Goal: Information Seeking & Learning: Learn about a topic

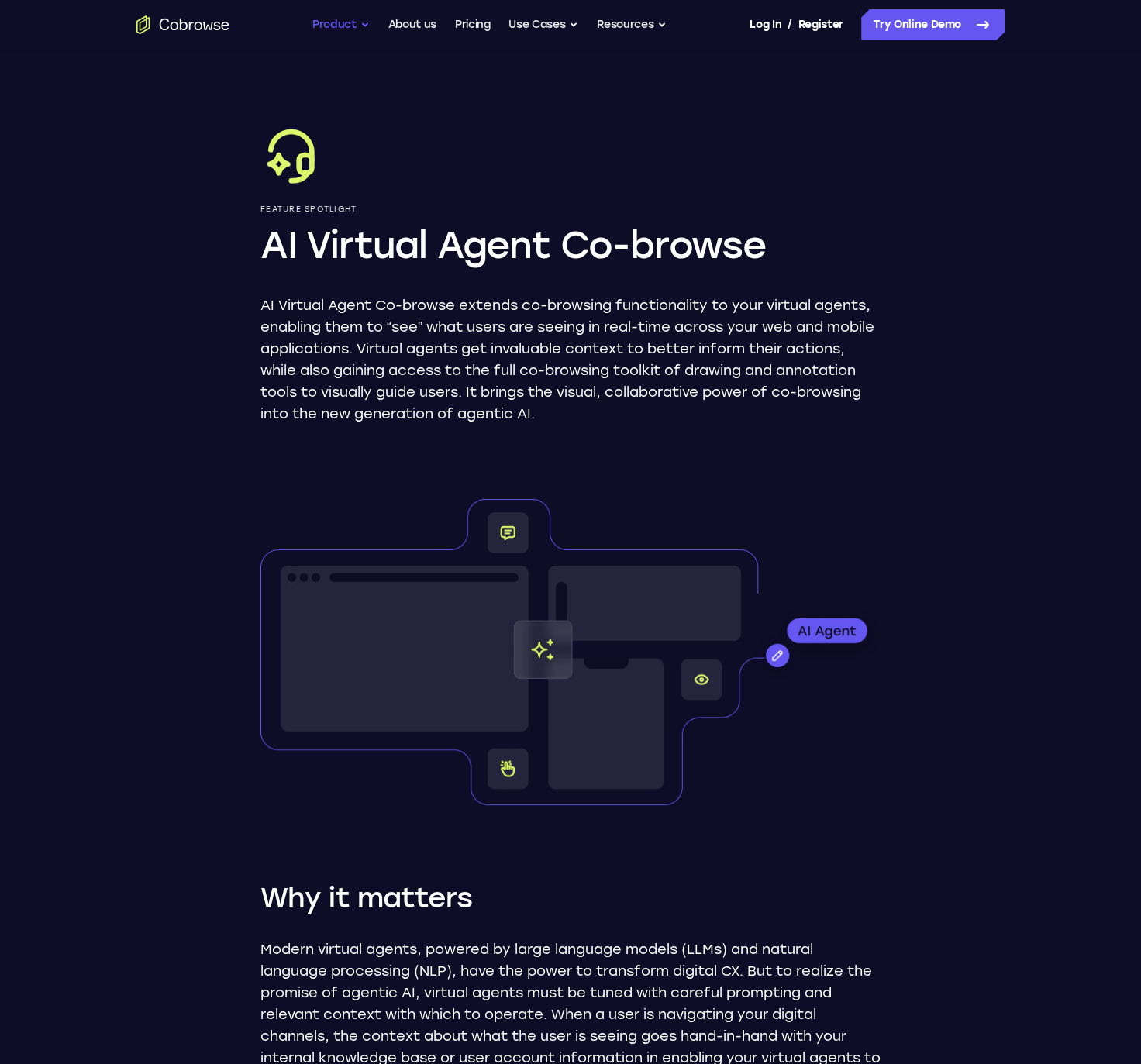
click at [366, 24] on button "Product" at bounding box center [340, 24] width 57 height 31
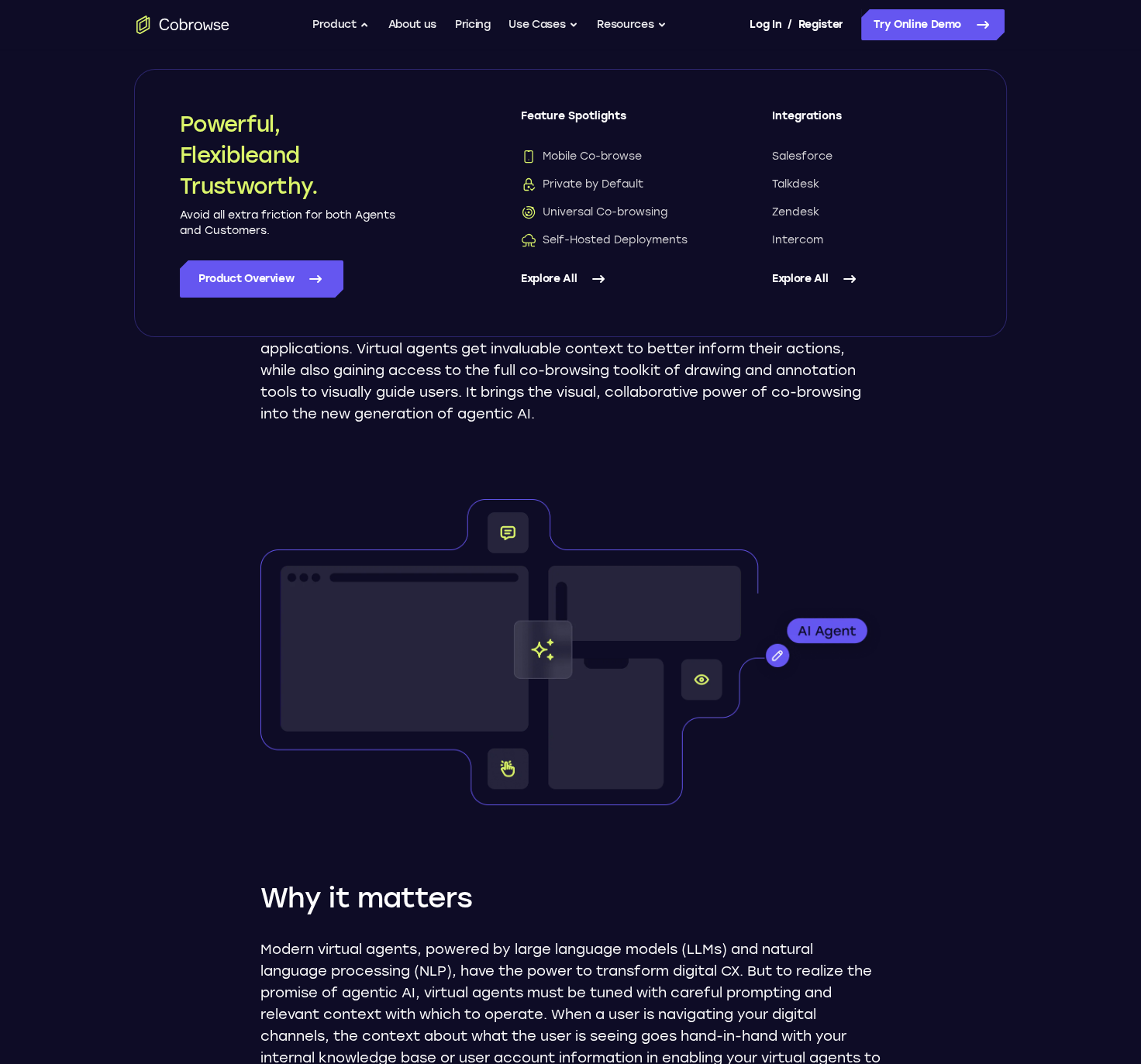
click at [544, 278] on link "Explore All" at bounding box center [615, 279] width 189 height 37
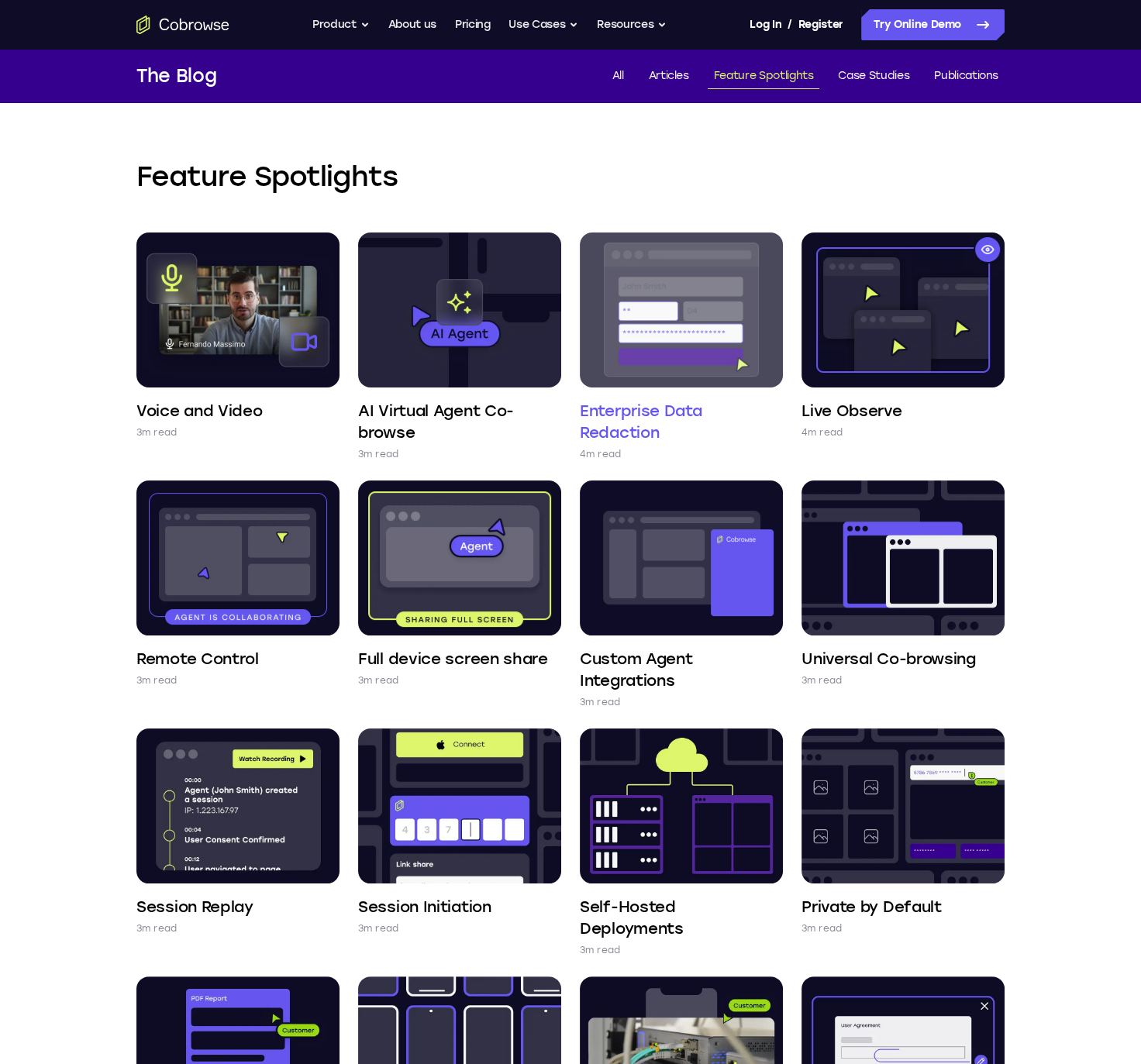
click at [648, 423] on h4 "Enterprise Data Redaction" at bounding box center [681, 422] width 203 height 43
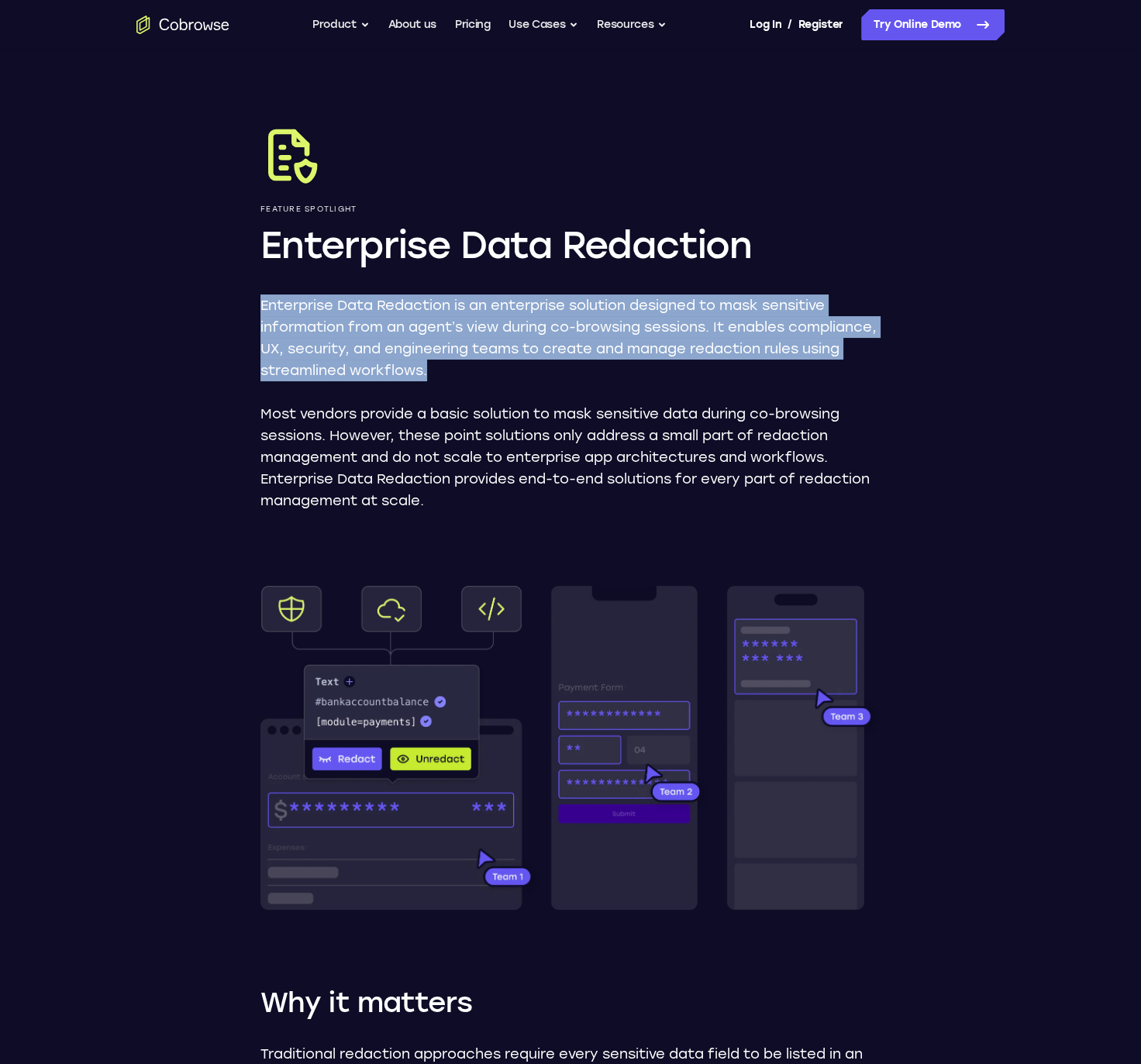
drag, startPoint x: 263, startPoint y: 308, endPoint x: 510, endPoint y: 367, distance: 253.9
click at [510, 367] on p "Enterprise Data Redaction is an enterprise solution designed to mask sensitive …" at bounding box center [570, 338] width 620 height 87
copy p "Enterprise Data Redaction is an enterprise solution designed to mask sensitive …"
click at [343, 21] on button "Product" at bounding box center [340, 24] width 57 height 31
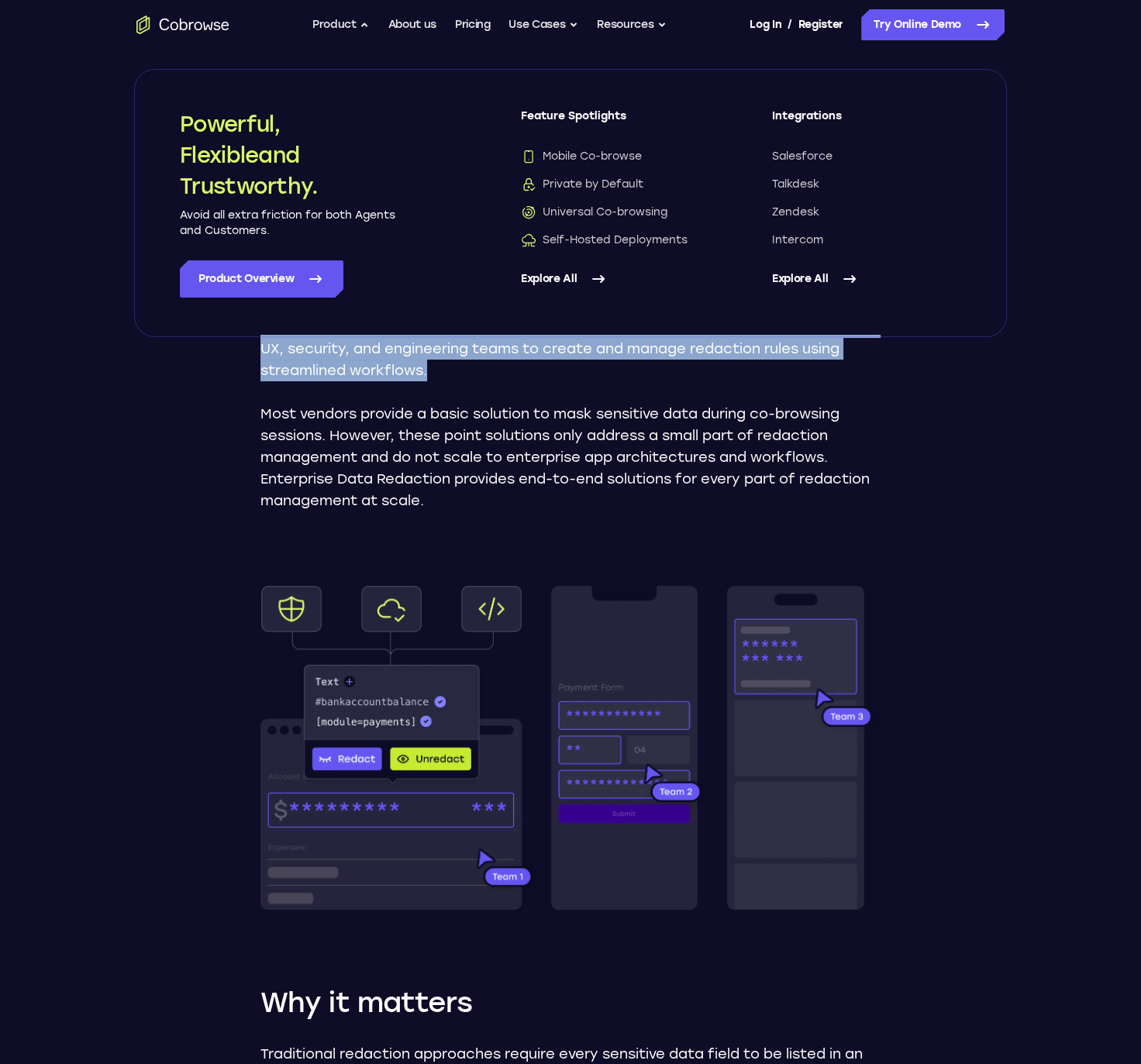
click at [797, 278] on link "Explore All" at bounding box center [866, 279] width 189 height 37
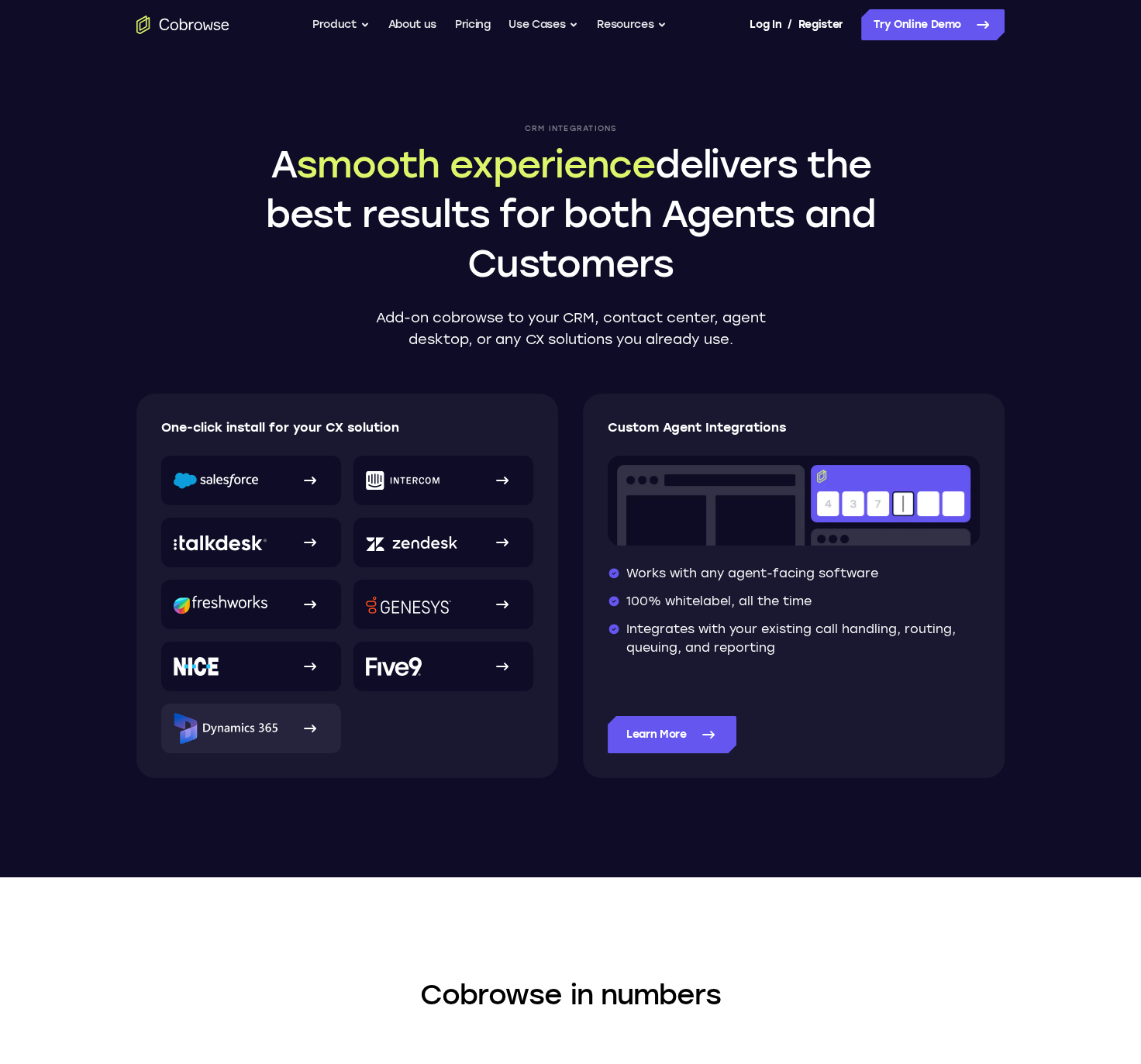
click at [254, 729] on img at bounding box center [225, 727] width 104 height 31
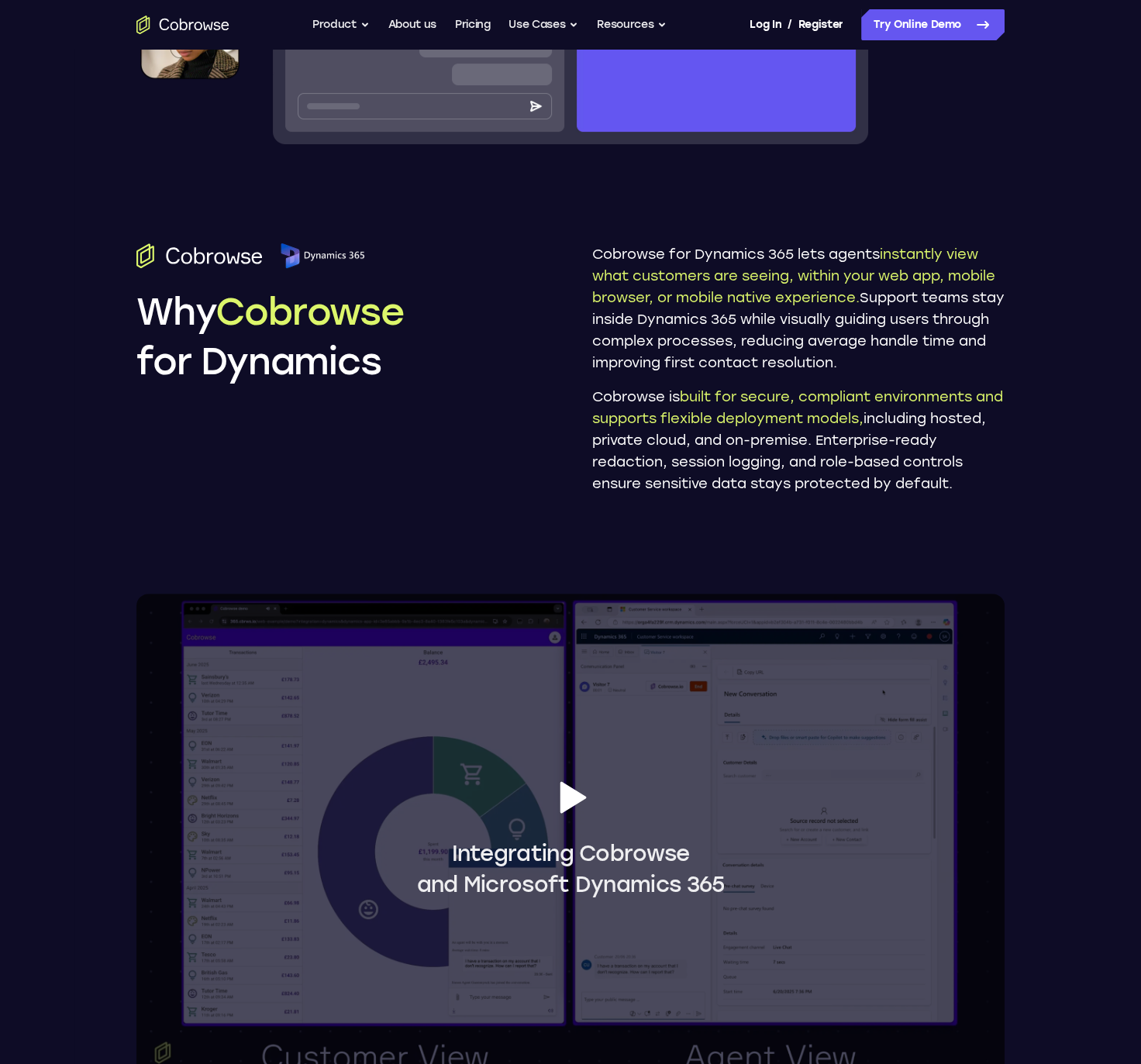
scroll to position [947, 0]
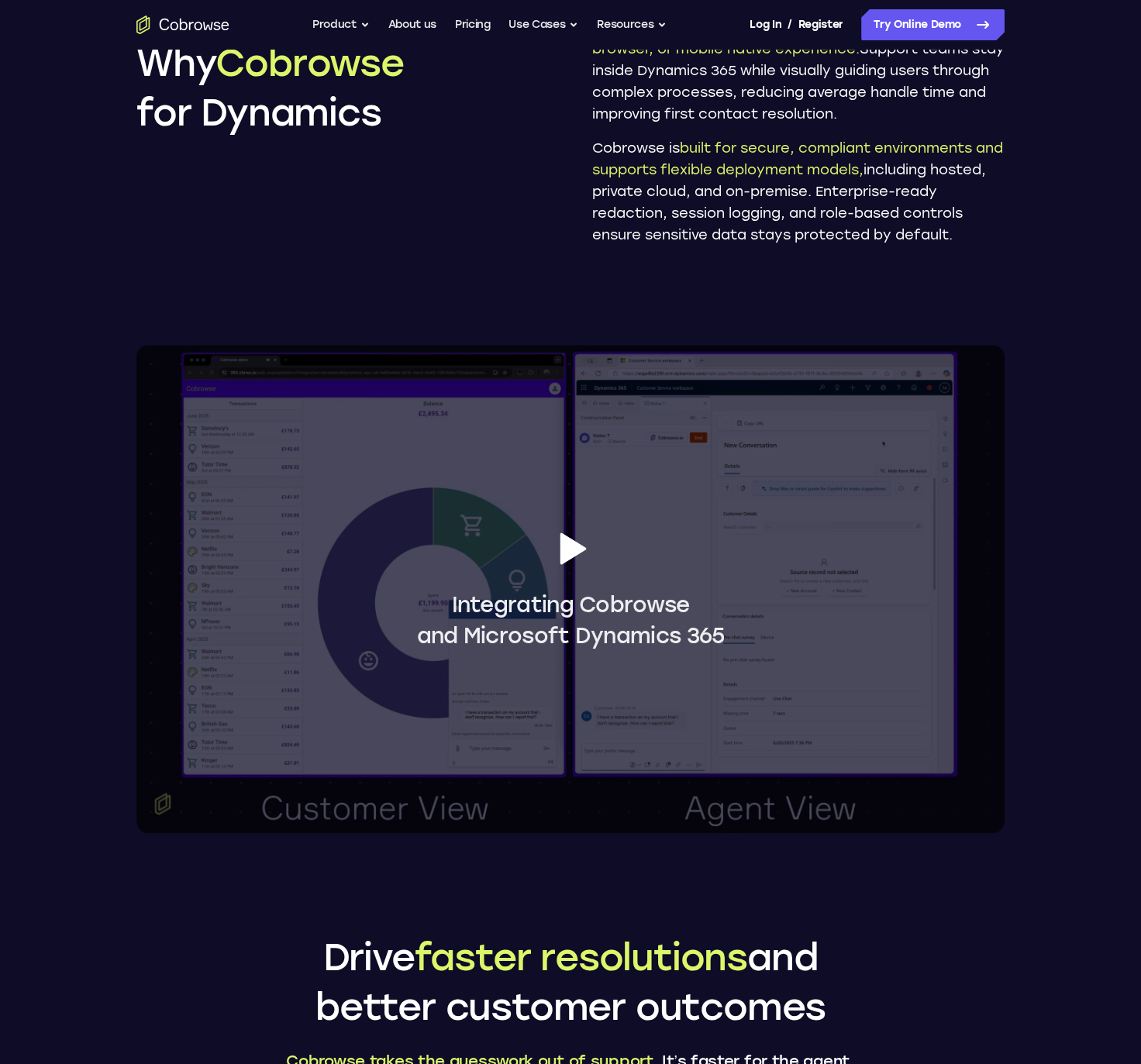
drag, startPoint x: 655, startPoint y: 698, endPoint x: 1040, endPoint y: 275, distance: 572.0
click at [1043, 277] on div "Add Cobrowse to Enterprise-ready co-browsing built for Microsoft Dynamics 365 C…" at bounding box center [570, 461] width 992 height 2715
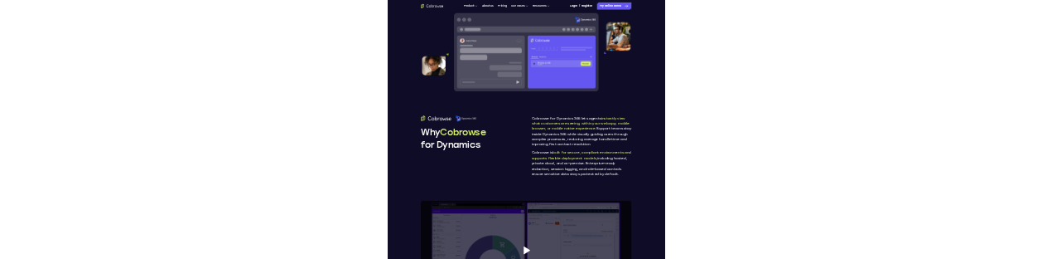
scroll to position [829, 0]
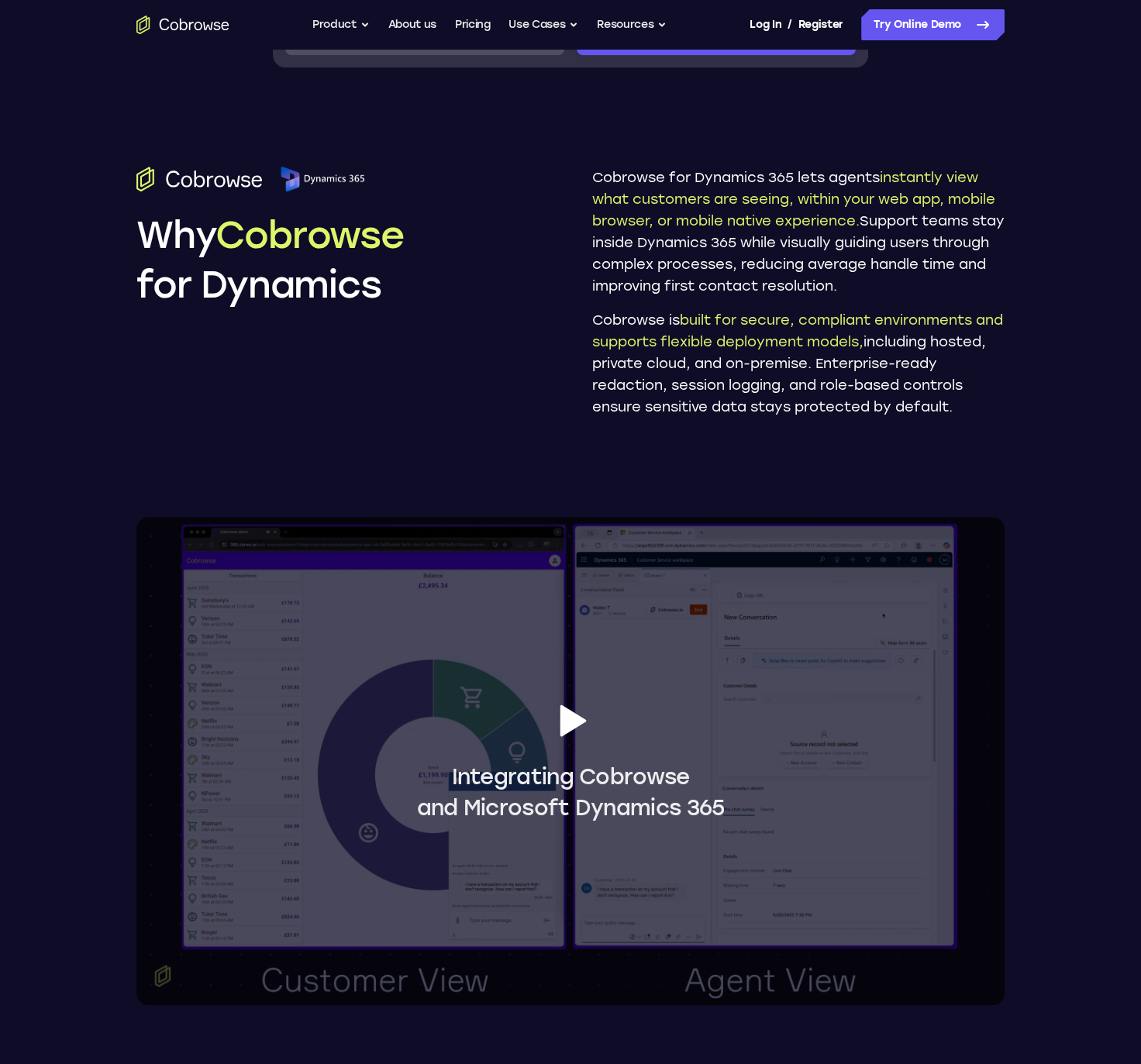
click at [1029, 461] on div "Add Cobrowse to Enterprise-ready co-browsing built for Microsoft Dynamics 365 C…" at bounding box center [570, 632] width 992 height 2715
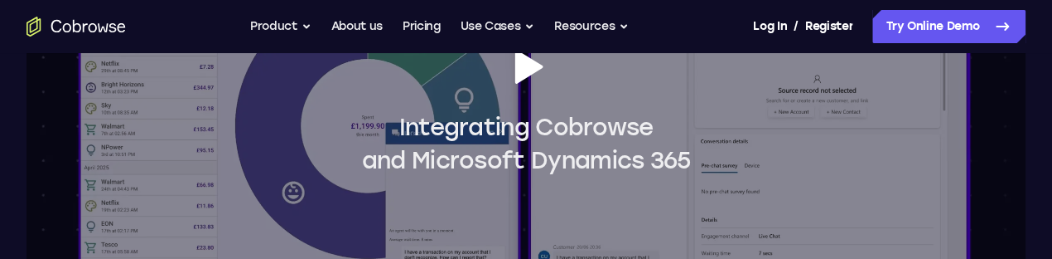
scroll to position [1472, 0]
click at [620, 143] on span "Integrating Cobrowse and Microsoft Dynamics 365" at bounding box center [526, 110] width 999 height 133
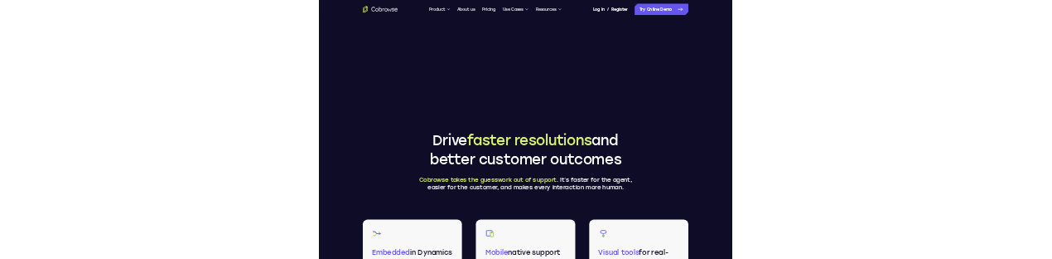
scroll to position [1657, 0]
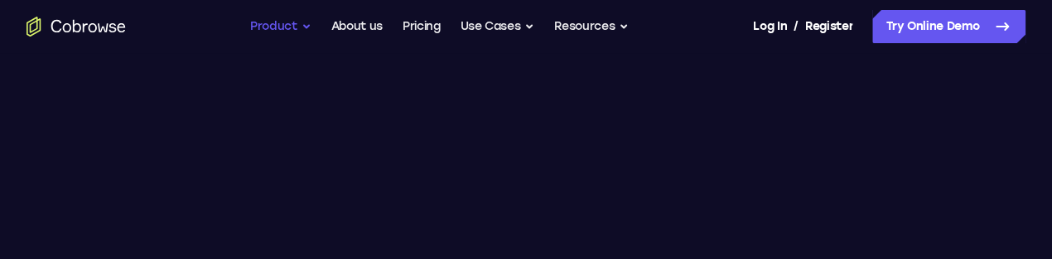
click at [282, 28] on button "Product" at bounding box center [280, 26] width 61 height 33
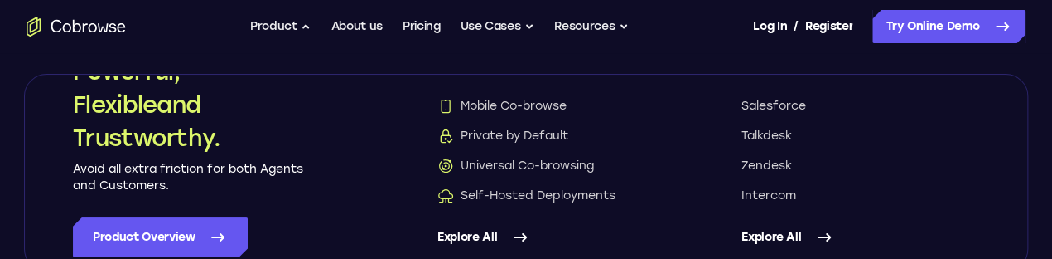
scroll to position [89, 0]
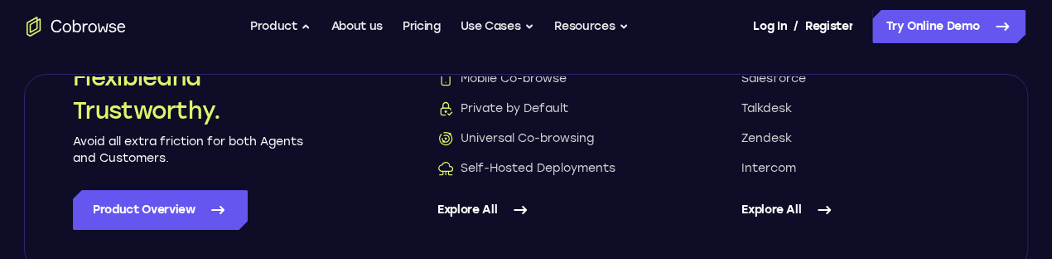
click at [766, 210] on link "Explore All" at bounding box center [861, 210] width 238 height 40
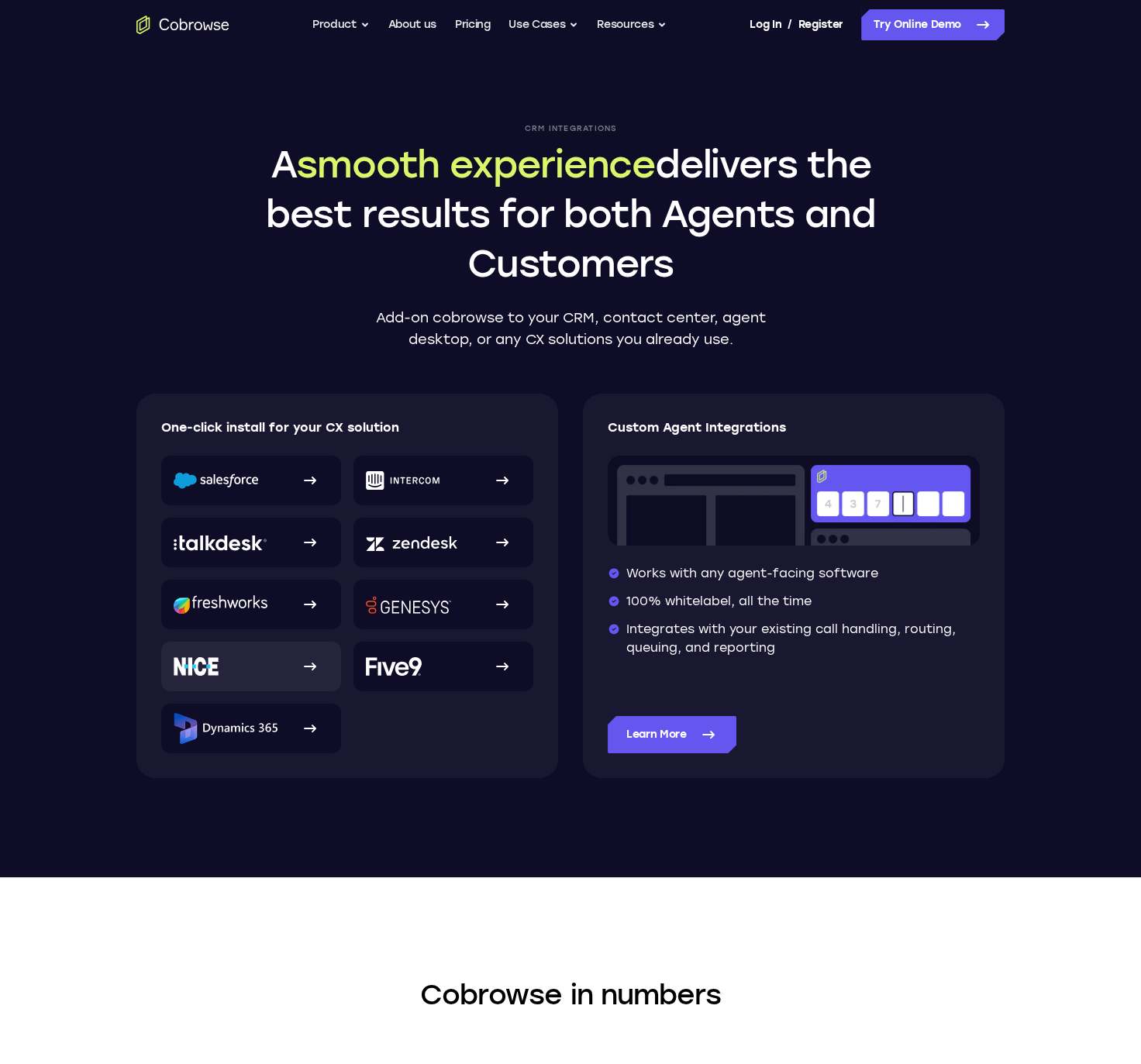
click at [232, 667] on link at bounding box center [251, 666] width 180 height 50
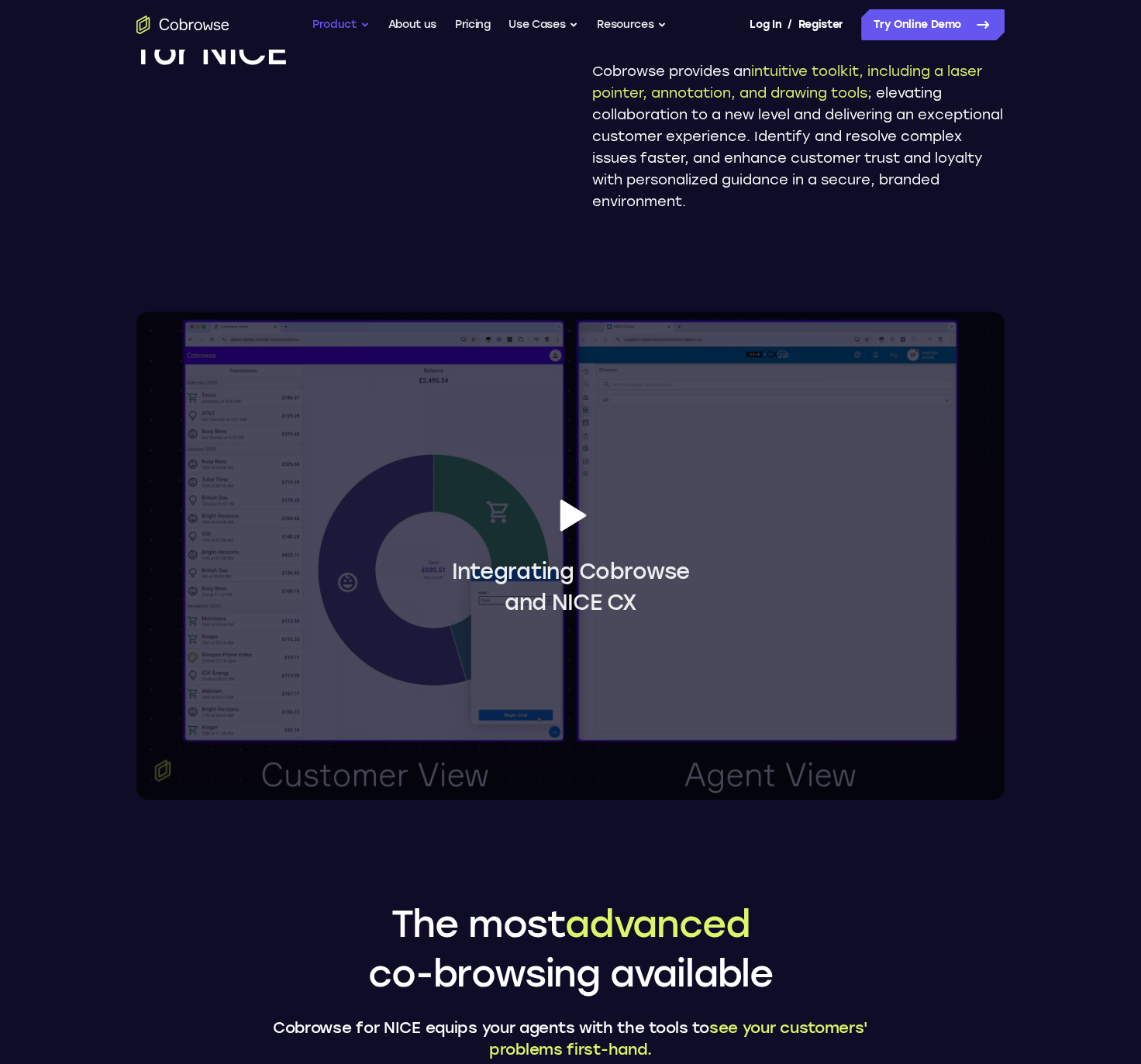
click at [325, 26] on button "Product" at bounding box center [340, 24] width 57 height 31
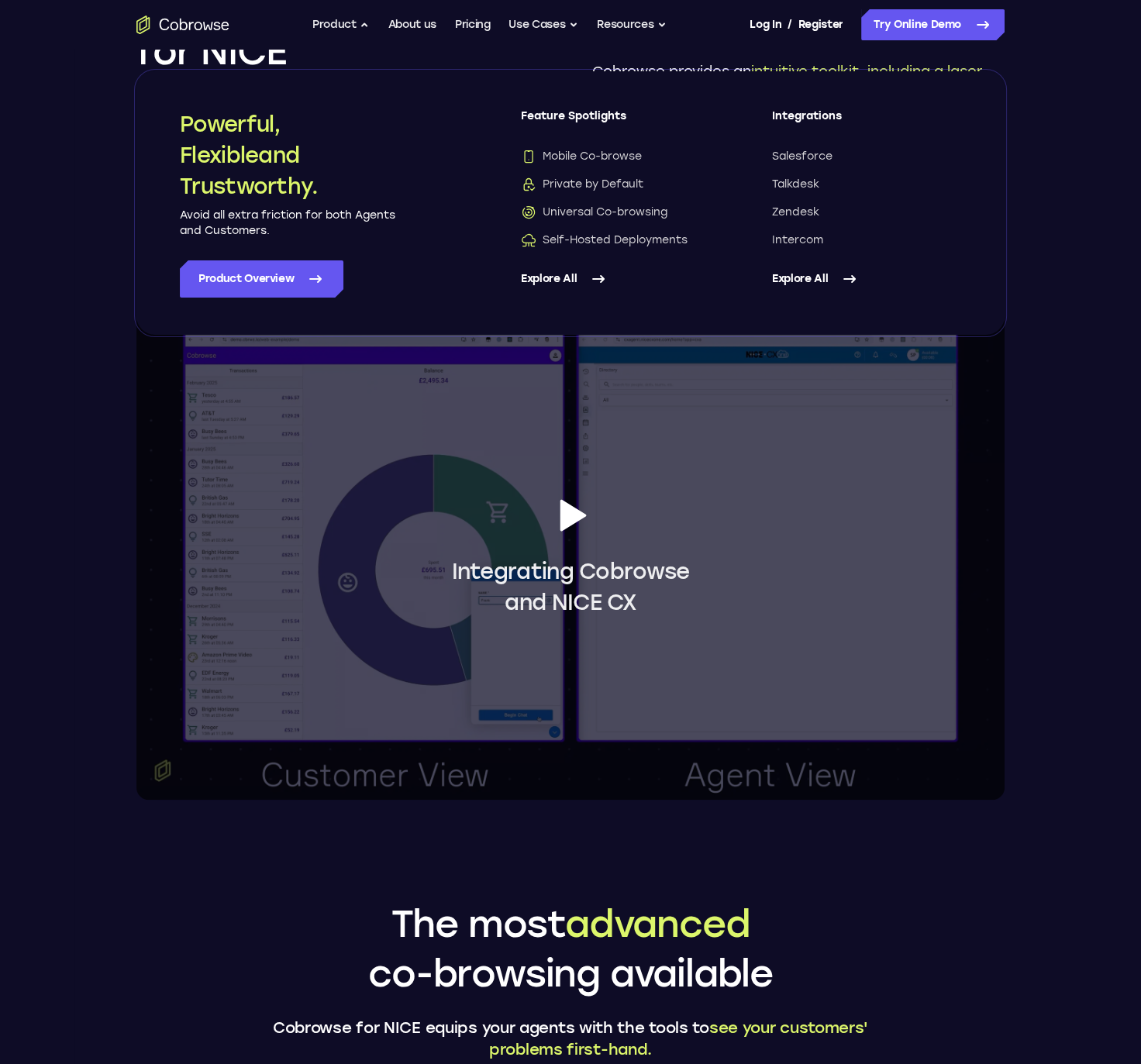
click at [186, 19] on icon "Go to the home page" at bounding box center [182, 25] width 93 height 19
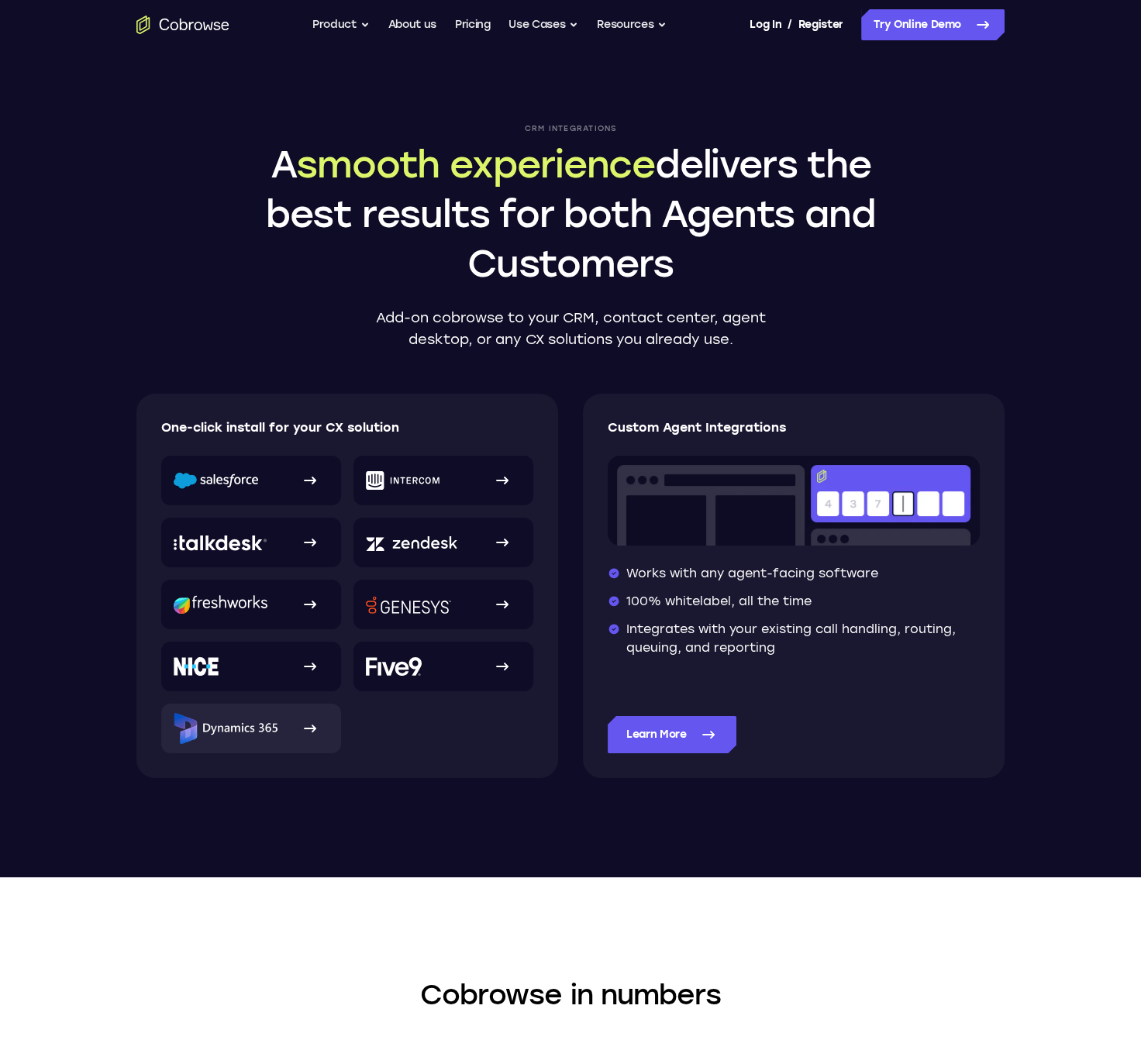
click at [264, 729] on img at bounding box center [225, 727] width 104 height 31
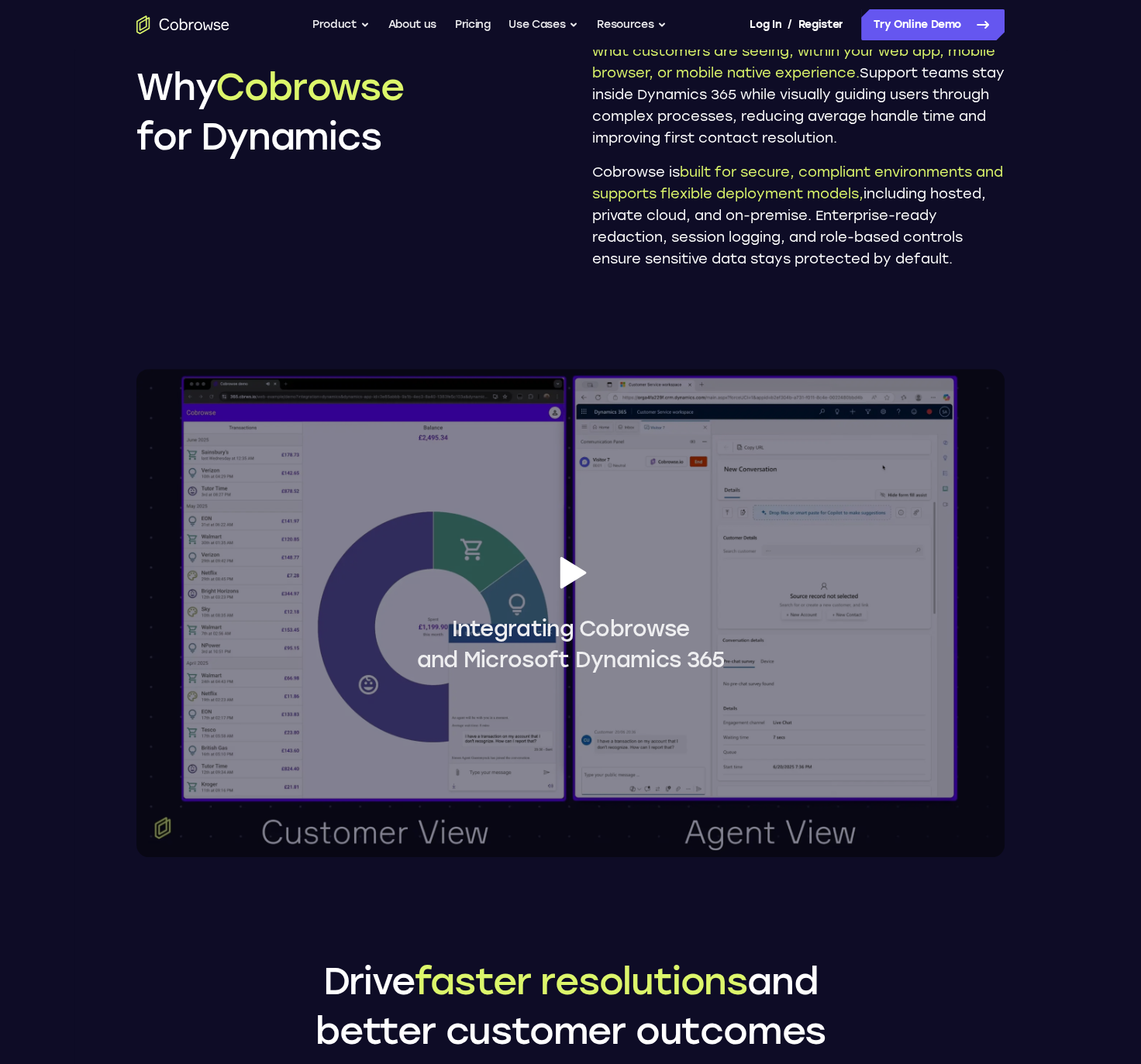
scroll to position [1032, 0]
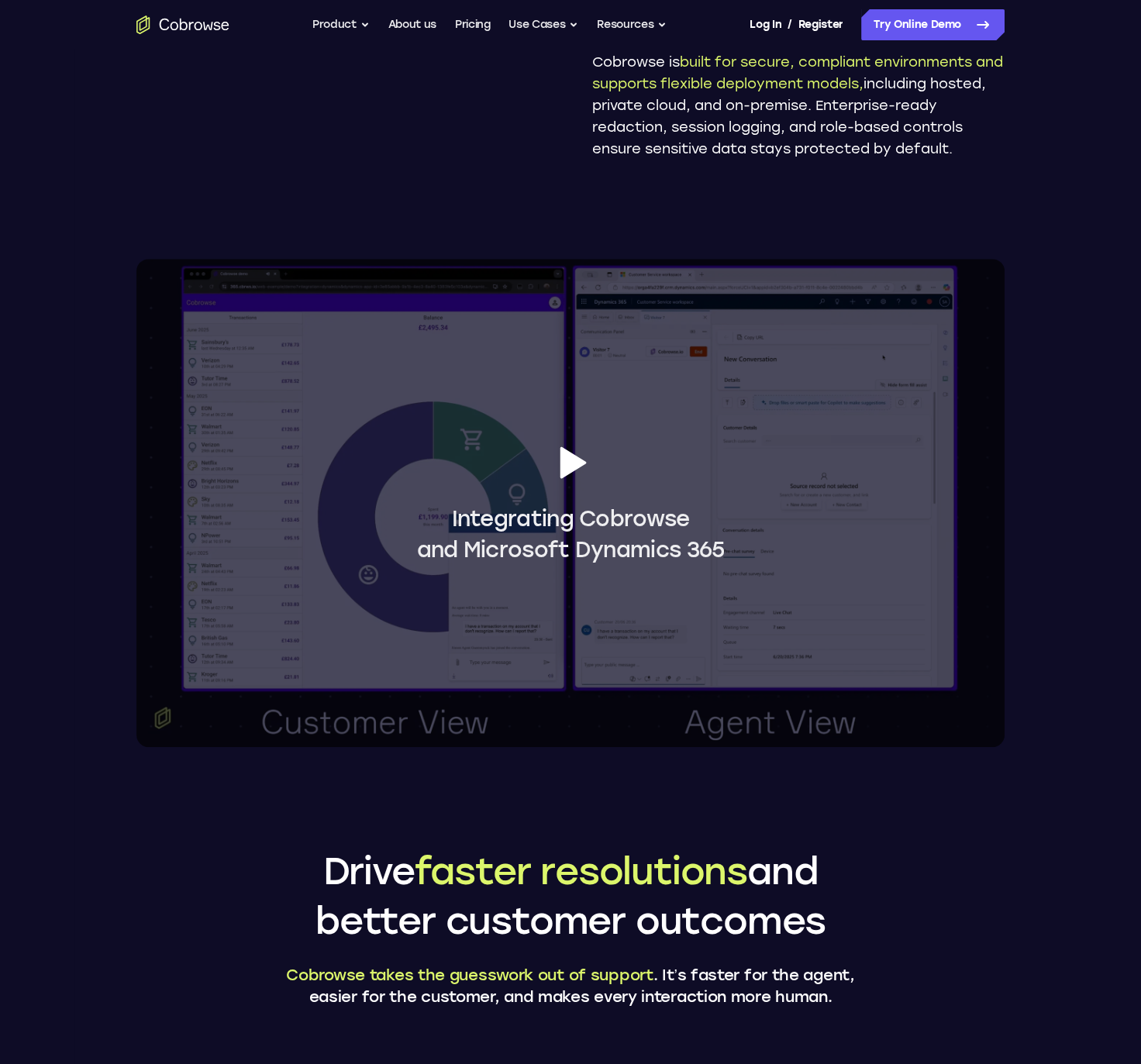
click at [184, 23] on icon "Go to the home page" at bounding box center [183, 24] width 7 height 11
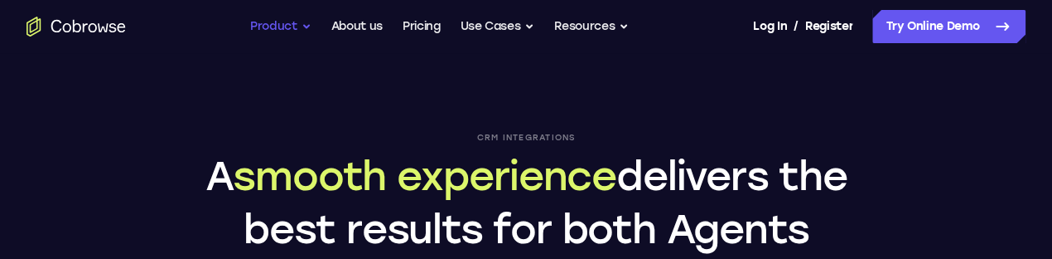
click at [275, 31] on button "Product" at bounding box center [280, 26] width 61 height 33
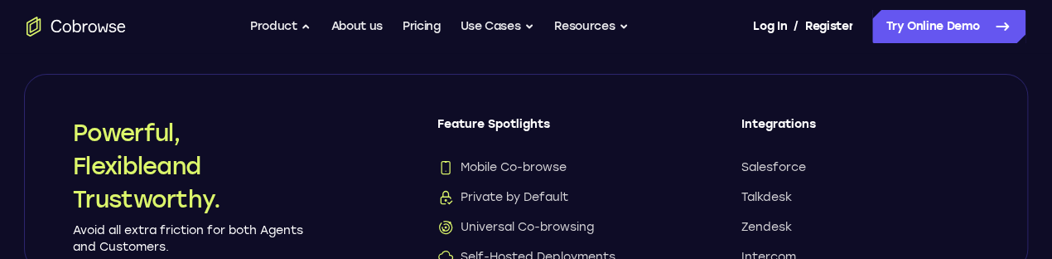
scroll to position [89, 0]
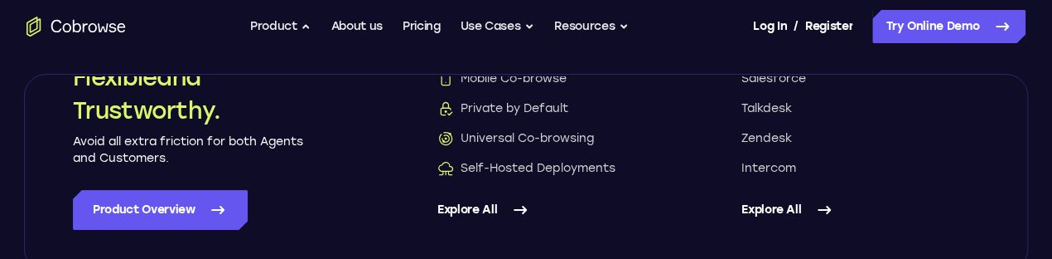
click at [771, 205] on link "Explore All" at bounding box center [861, 210] width 238 height 40
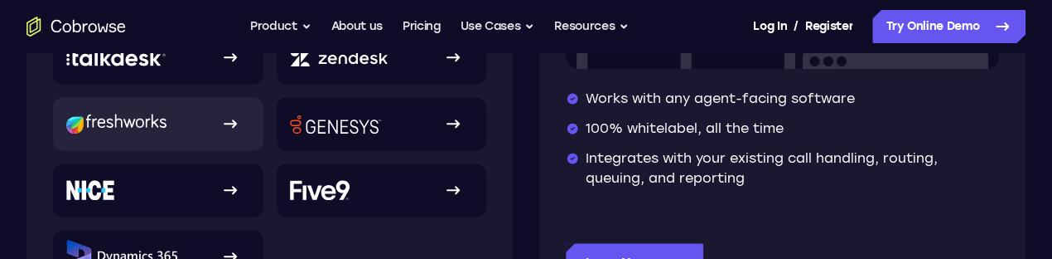
scroll to position [552, 0]
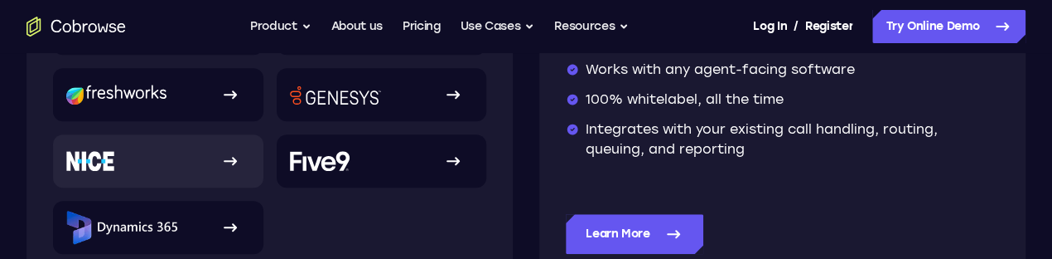
click at [175, 164] on link at bounding box center [158, 160] width 210 height 53
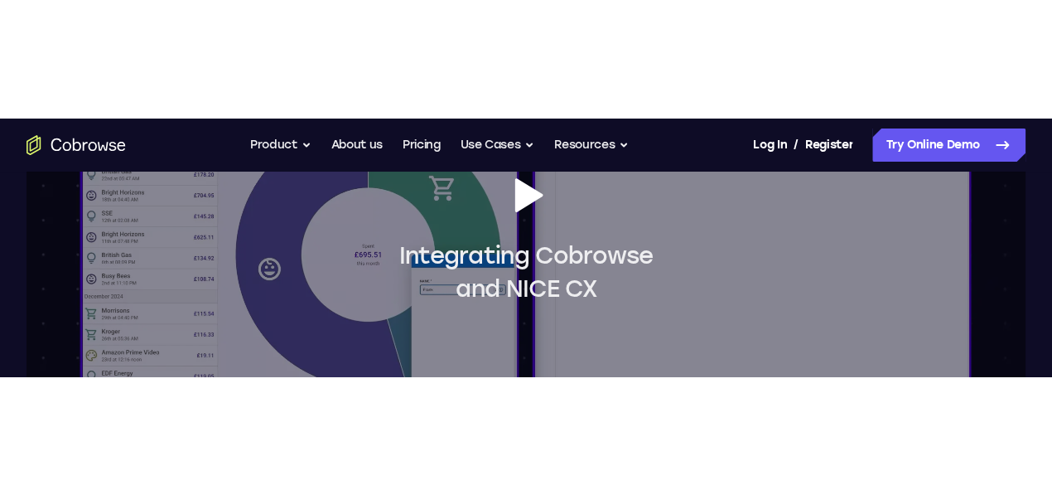
scroll to position [1564, 0]
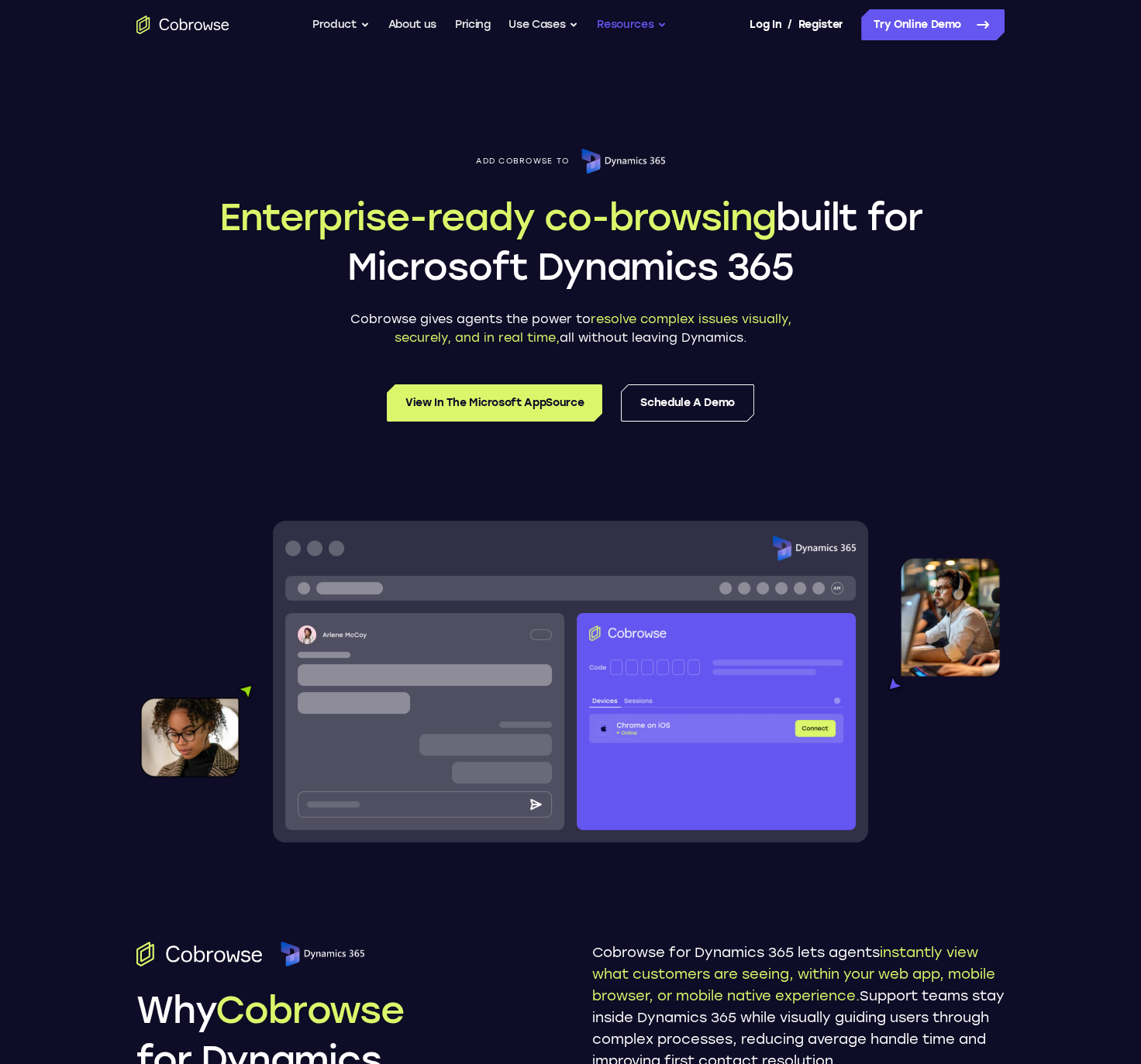
click at [628, 24] on button "Resources" at bounding box center [631, 24] width 70 height 31
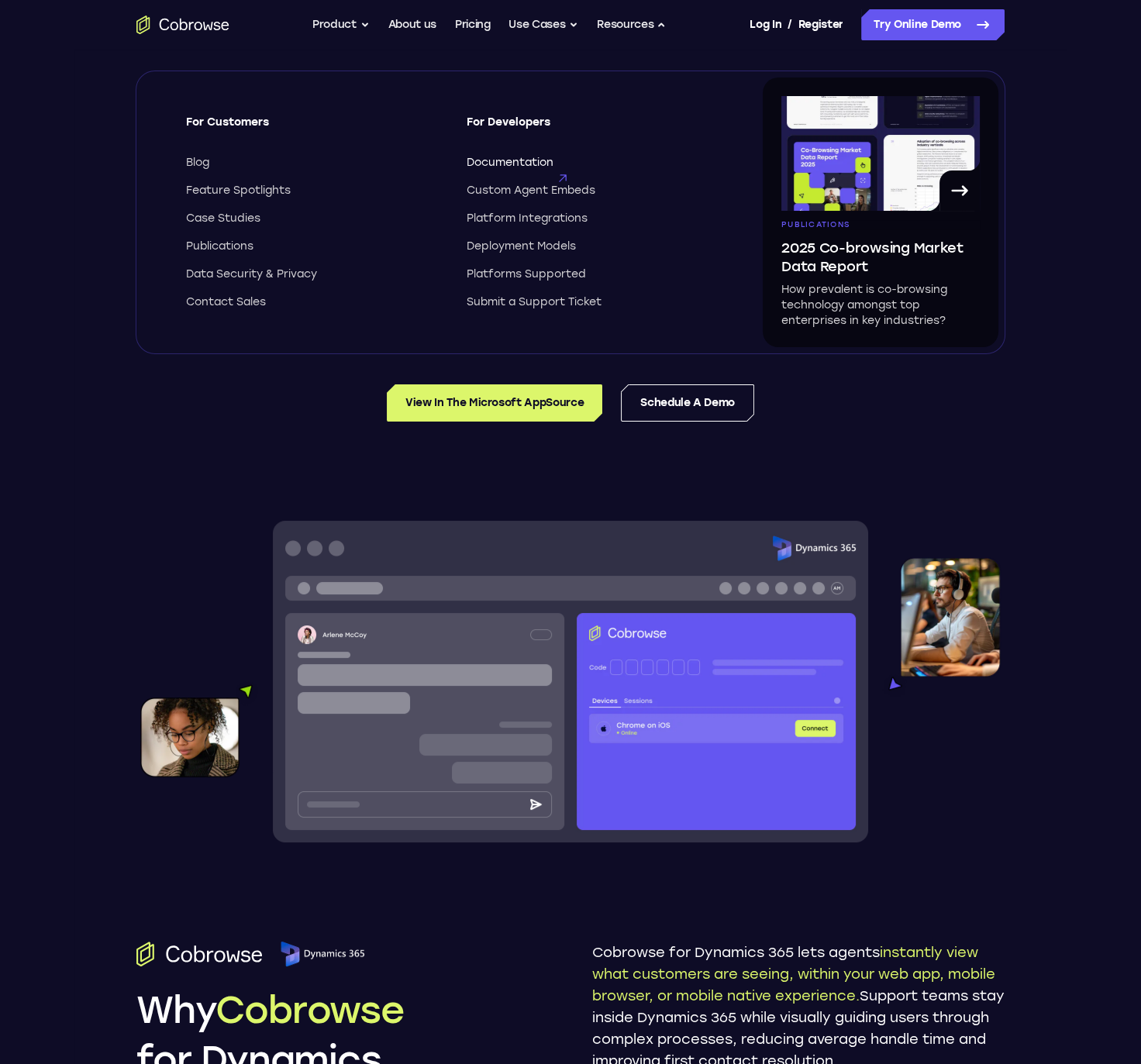
click at [512, 163] on span "Documentation" at bounding box center [510, 163] width 87 height 16
